Goal: Check status

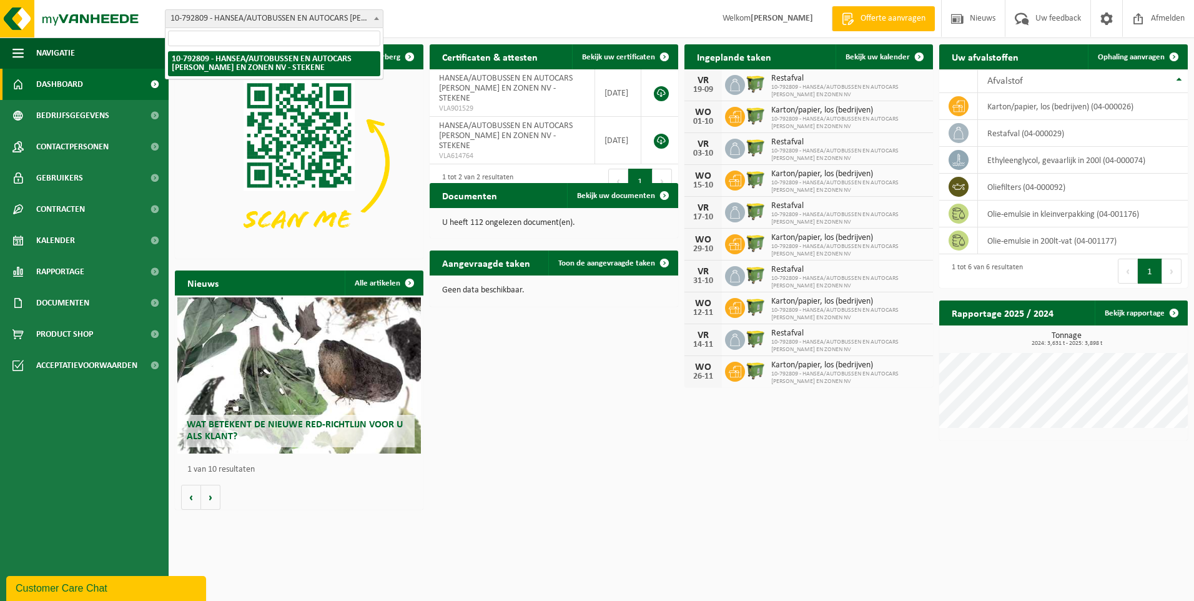
click at [270, 18] on span "10-792809 - HANSEA/AUTOBUSSEN EN AUTOCARS [PERSON_NAME] EN ZONEN NV - STEKENE" at bounding box center [274, 18] width 217 height 17
click at [315, 23] on span "10-792809 - HANSEA/AUTOBUSSEN EN AUTOCARS [PERSON_NAME] EN ZONEN NV - STEKENE" at bounding box center [274, 18] width 217 height 17
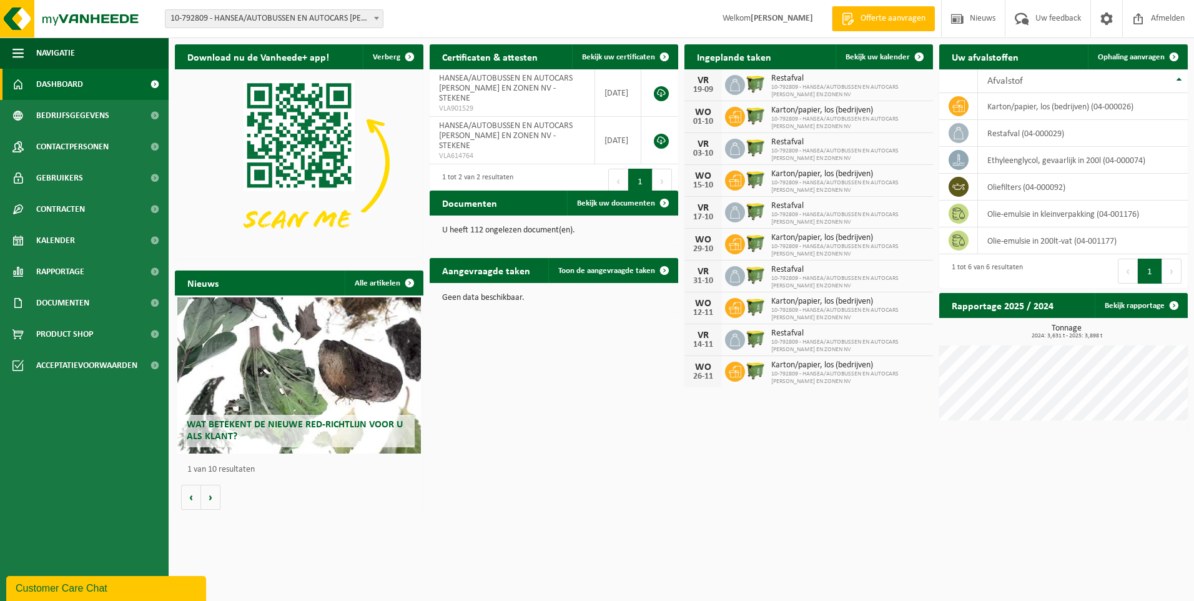
click at [348, 24] on span "10-792809 - HANSEA/AUTOBUSSEN EN AUTOCARS [PERSON_NAME] EN ZONEN NV - STEKENE" at bounding box center [274, 18] width 217 height 17
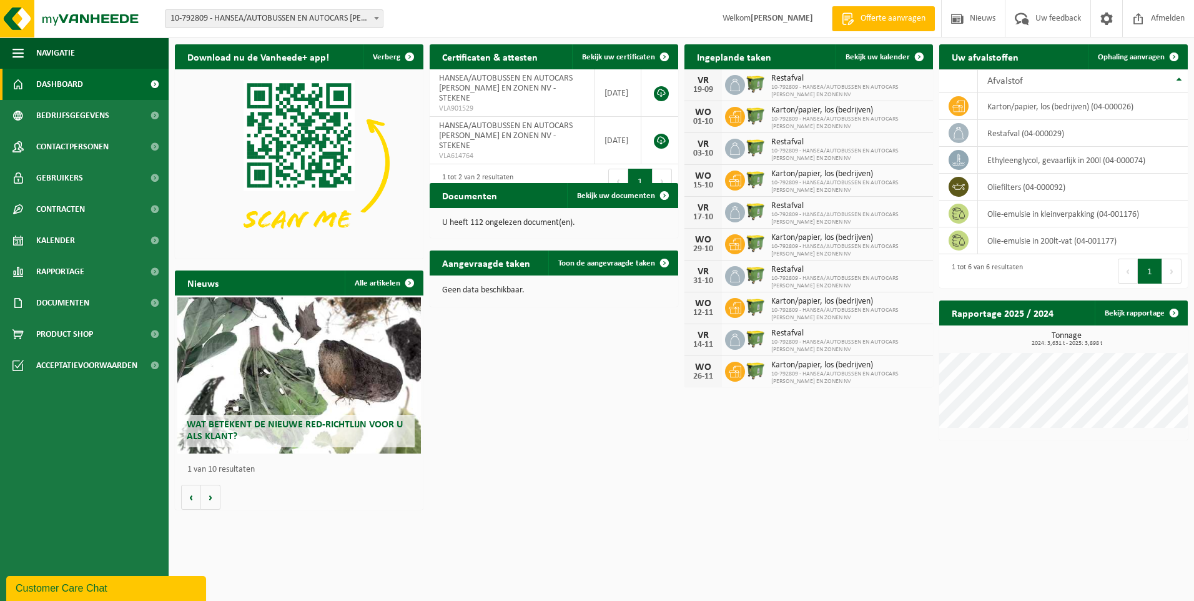
drag, startPoint x: 367, startPoint y: 1, endPoint x: 377, endPoint y: 17, distance: 19.4
click at [367, 1] on div "Vestiging: 10-792809 - HANSEA/AUTOBUSSEN EN AUTOCARS ACHIEL WEYNS EN ZONEN NV -…" at bounding box center [597, 19] width 1194 height 38
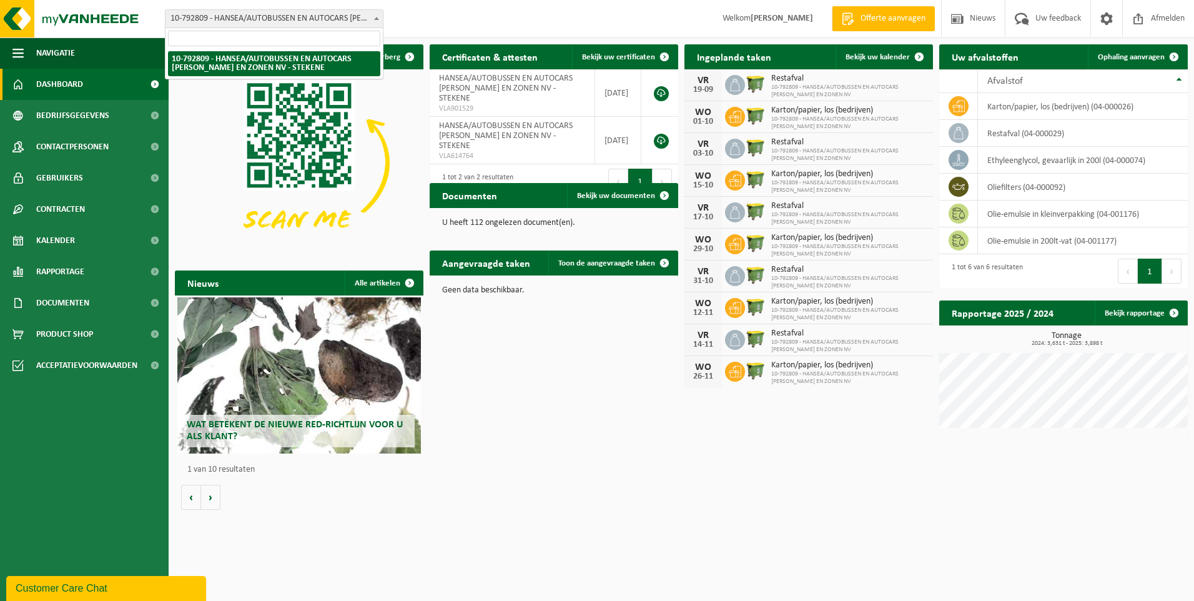
click at [377, 17] on b at bounding box center [376, 18] width 5 height 3
click at [786, 88] on span "10-792809 - HANSEA/AUTOBUSSEN EN AUTOCARS [PERSON_NAME] EN ZONEN NV" at bounding box center [849, 91] width 156 height 15
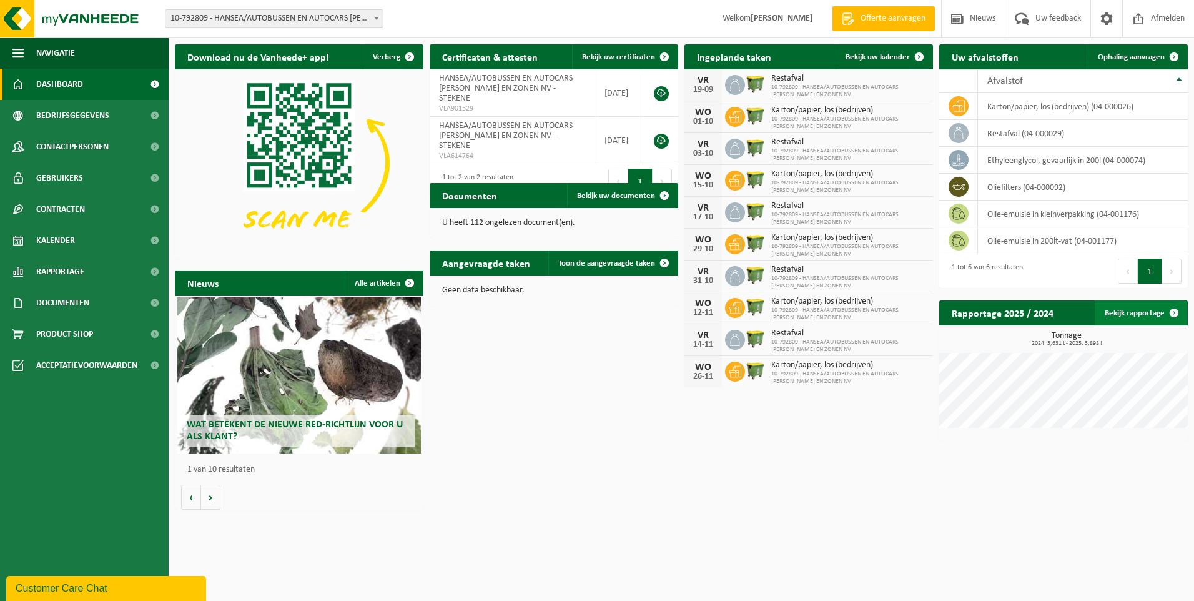
click at [1122, 314] on link "Bekijk rapportage" at bounding box center [1141, 312] width 92 height 25
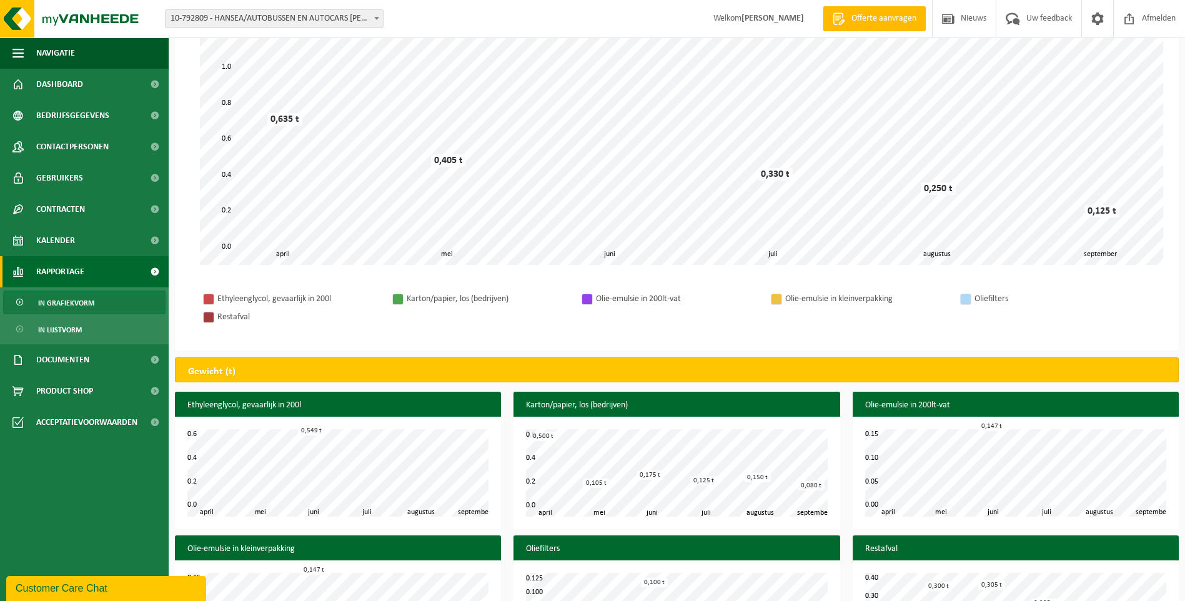
scroll to position [271, 0]
